Goal: Information Seeking & Learning: Learn about a topic

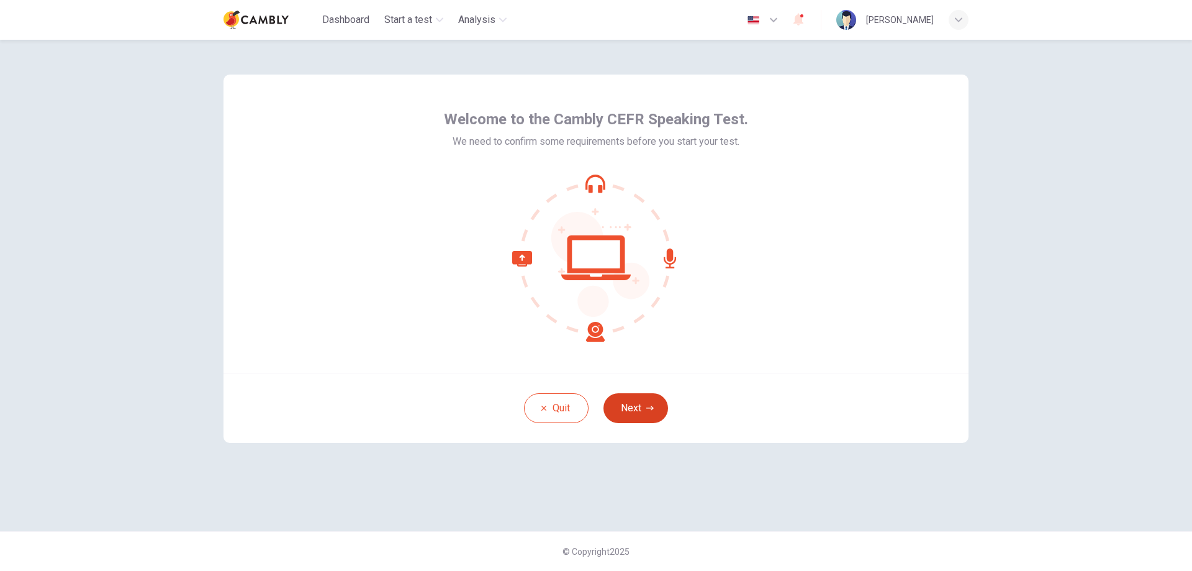
click at [643, 405] on button "Next" at bounding box center [635, 408] width 65 height 30
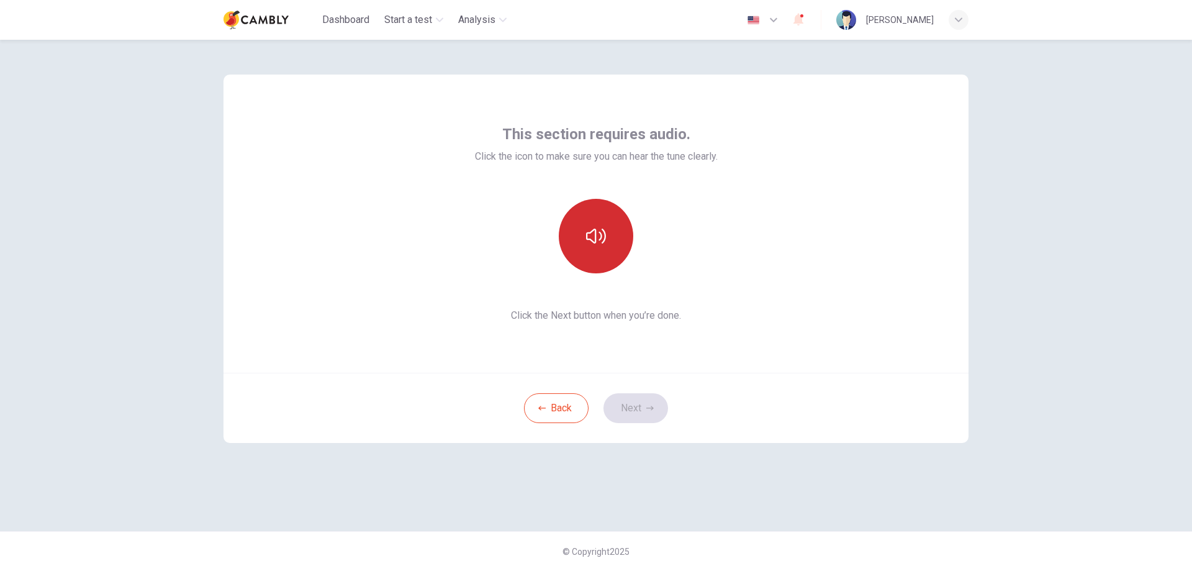
click at [605, 235] on icon "button" at bounding box center [596, 235] width 20 height 15
click at [631, 409] on button "Next" at bounding box center [635, 408] width 65 height 30
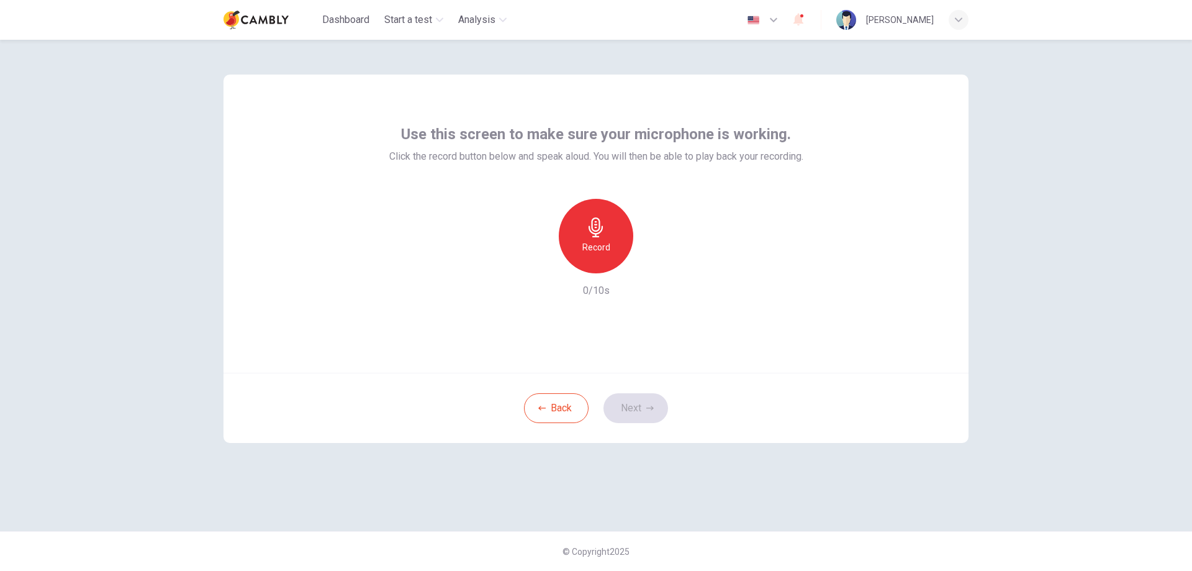
click at [605, 236] on icon "button" at bounding box center [596, 227] width 20 height 20
click at [639, 413] on button "Next" at bounding box center [635, 408] width 65 height 30
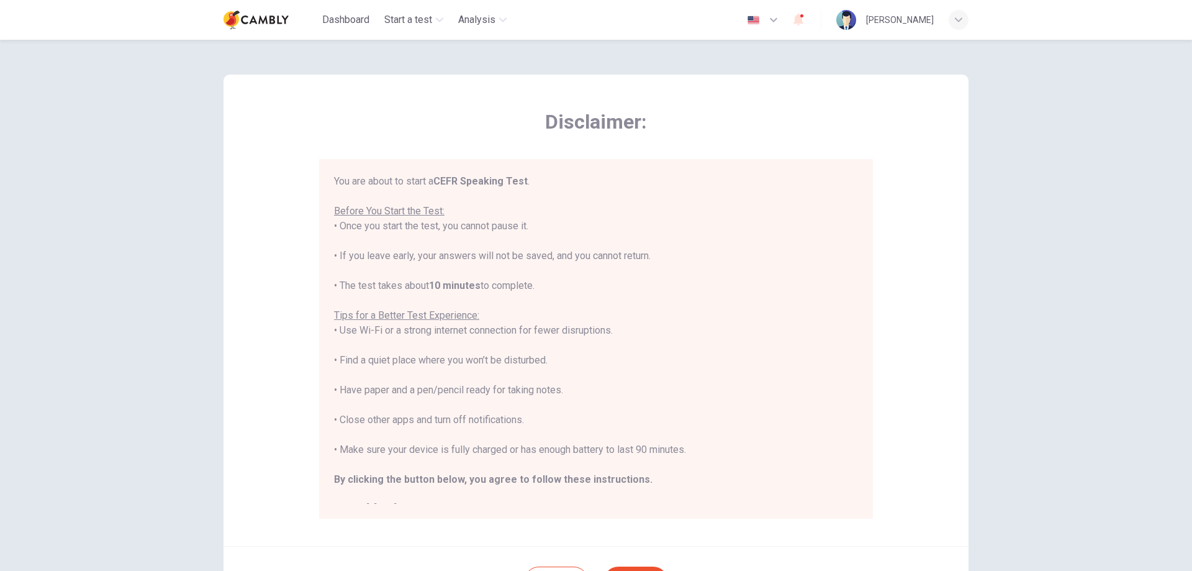
click at [1030, 356] on div "Disclaimer: You are about to start a CEFR Speaking Test . Before You Start the …" at bounding box center [596, 305] width 1192 height 531
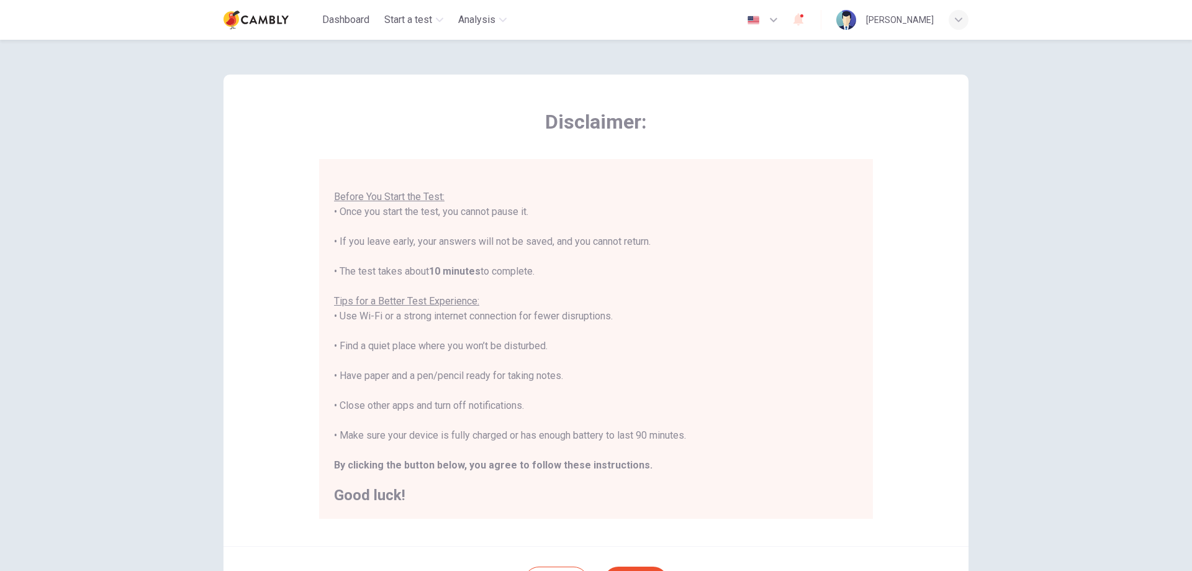
scroll to position [120, 0]
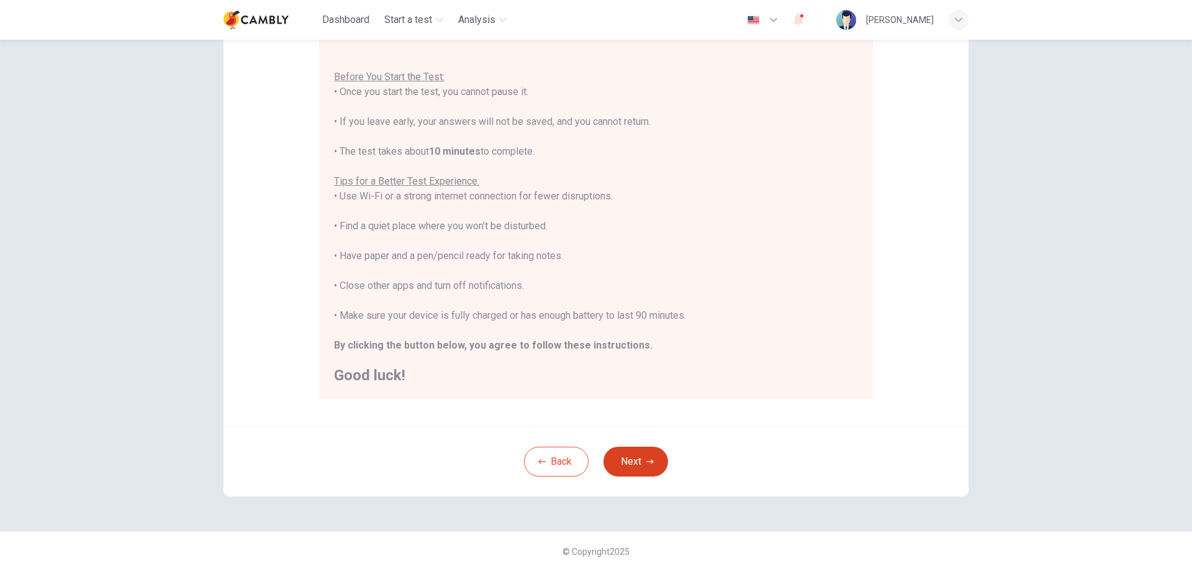
click at [649, 455] on button "Next" at bounding box center [635, 461] width 65 height 30
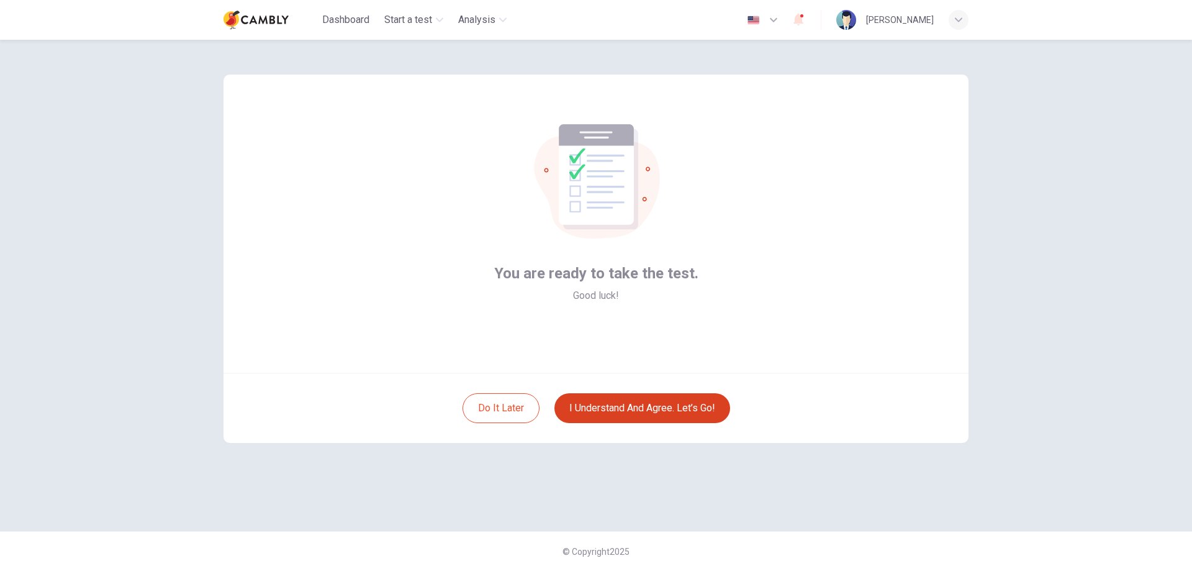
scroll to position [0, 0]
click at [642, 411] on button "I understand and agree. Let’s go!" at bounding box center [642, 408] width 176 height 30
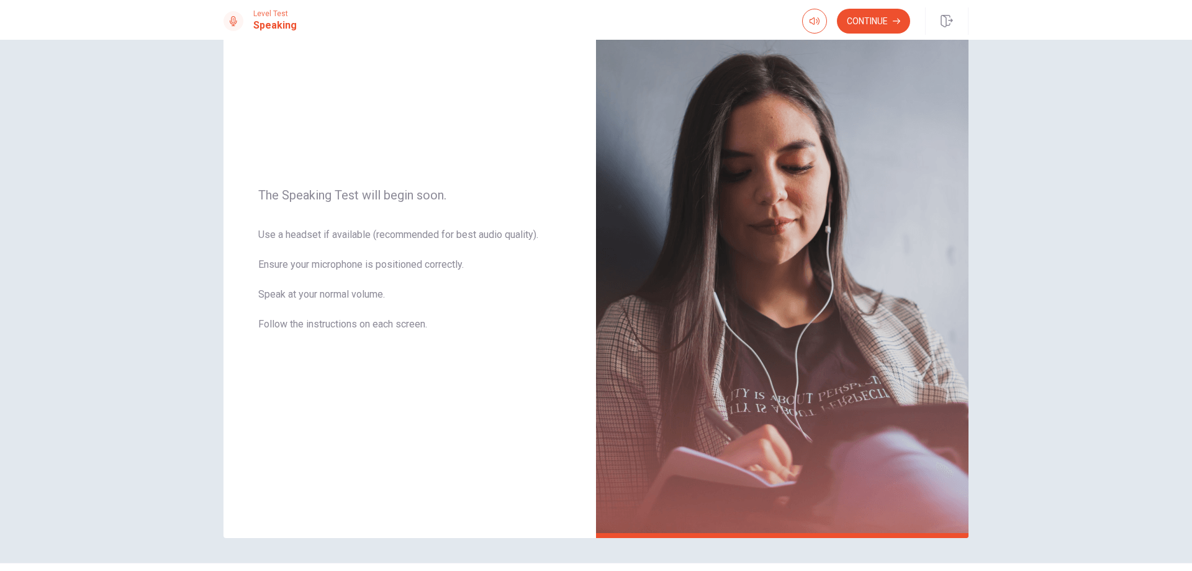
scroll to position [70, 0]
click at [889, 24] on button "Continue" at bounding box center [873, 21] width 73 height 25
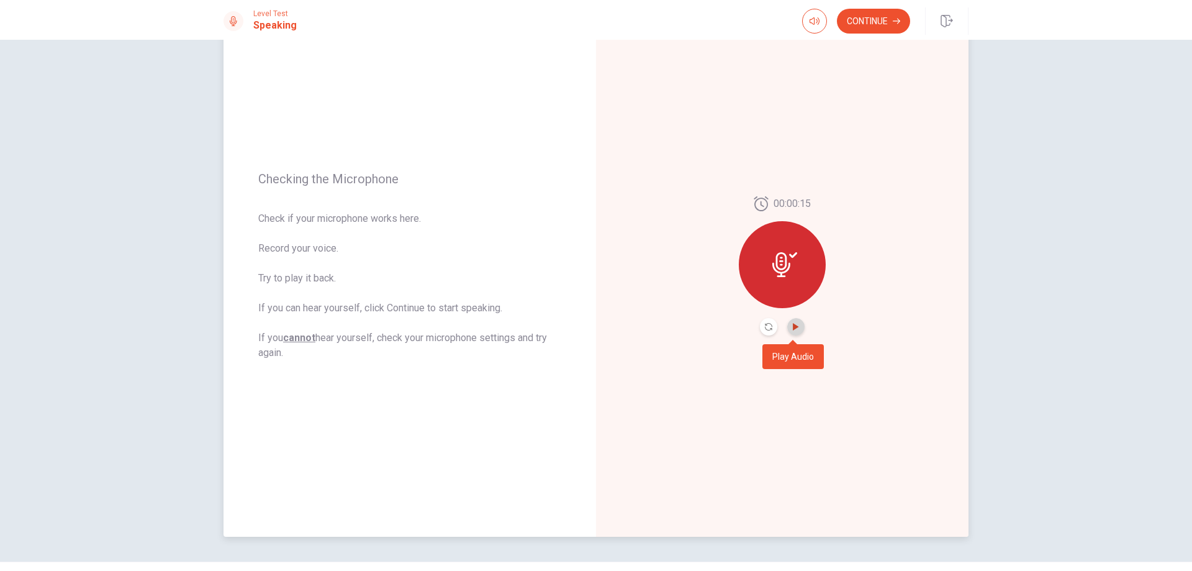
click at [796, 328] on icon "Play Audio" at bounding box center [795, 326] width 7 height 7
click at [886, 17] on button "Continue" at bounding box center [873, 21] width 73 height 25
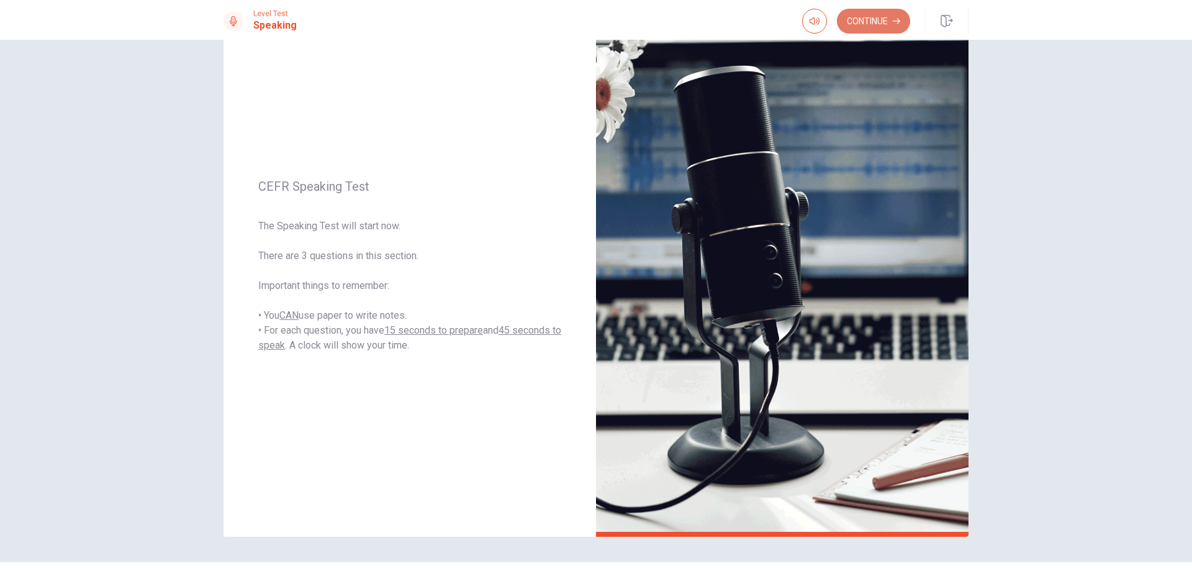
click at [891, 24] on button "Continue" at bounding box center [873, 21] width 73 height 25
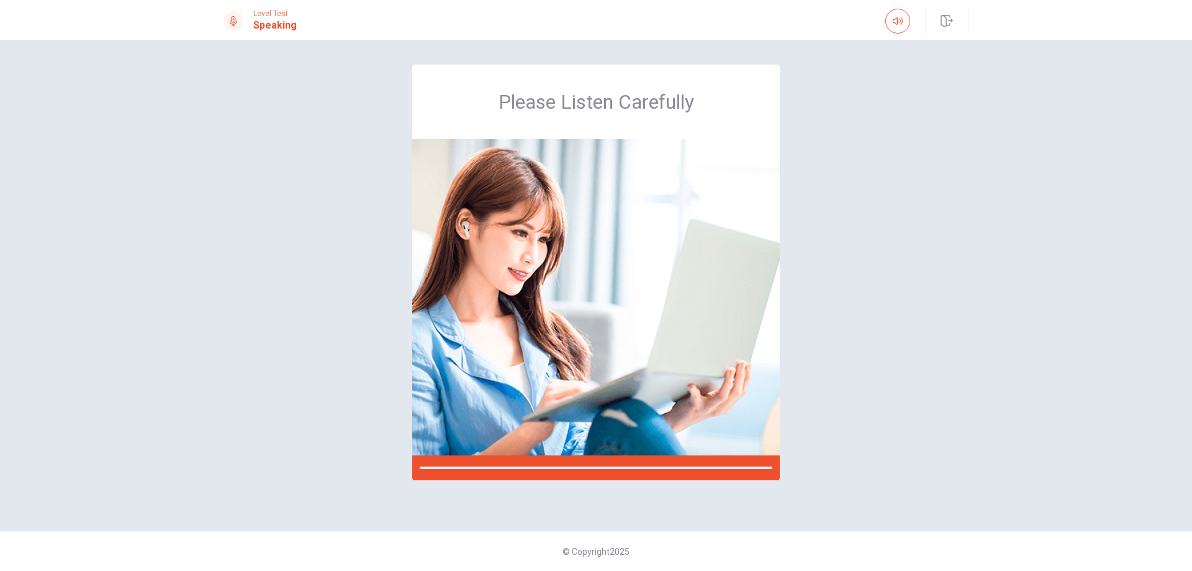
scroll to position [0, 0]
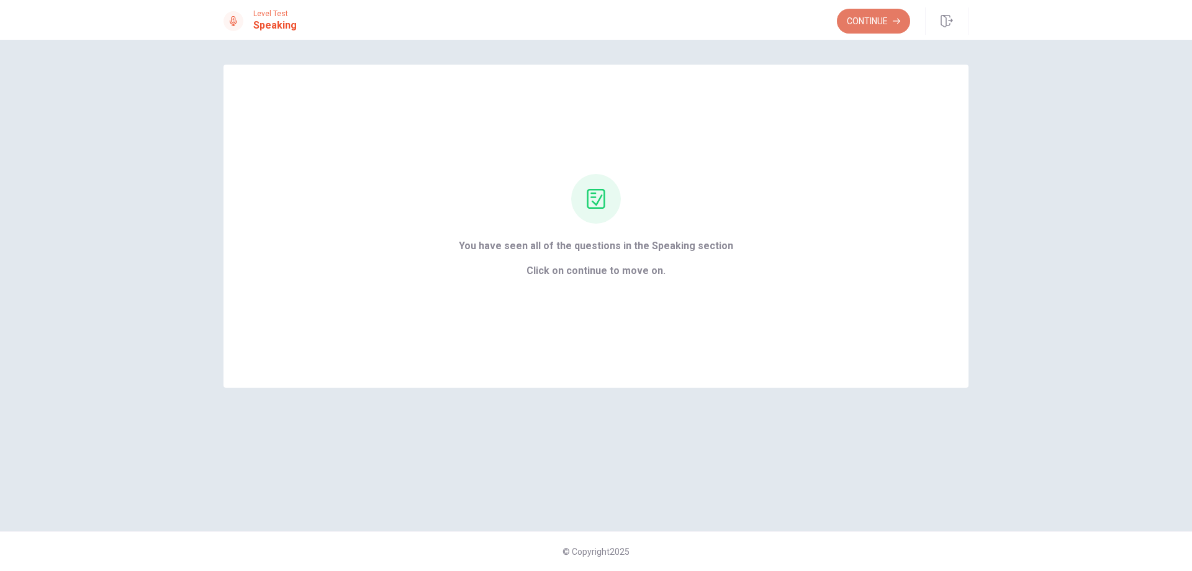
click at [877, 20] on button "Continue" at bounding box center [873, 21] width 73 height 25
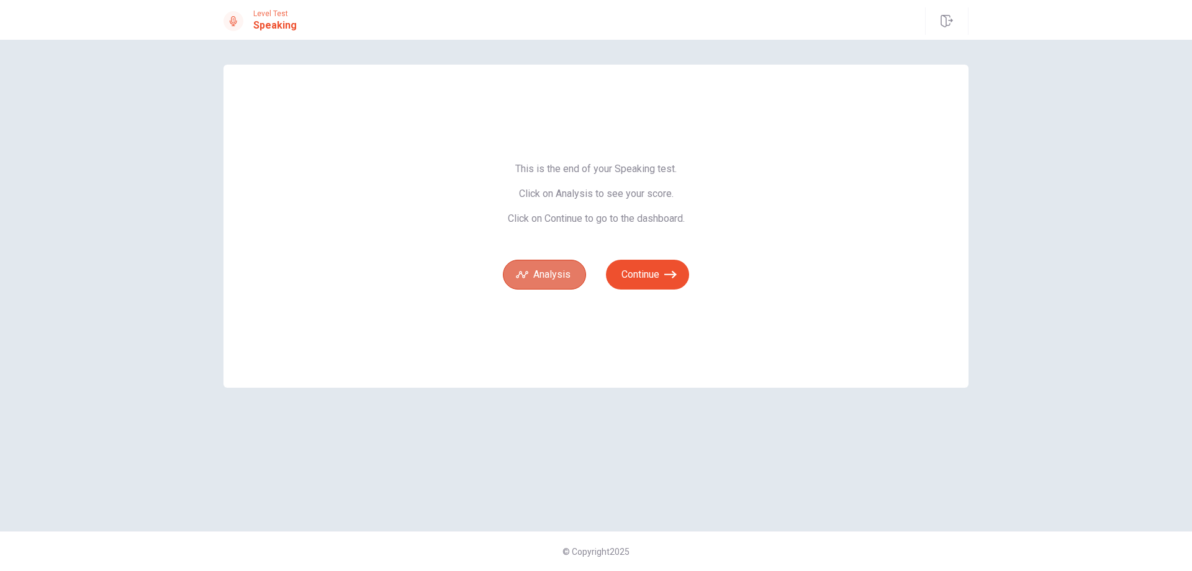
click at [558, 278] on button "Analysis" at bounding box center [544, 275] width 83 height 30
